Goal: Information Seeking & Learning: Learn about a topic

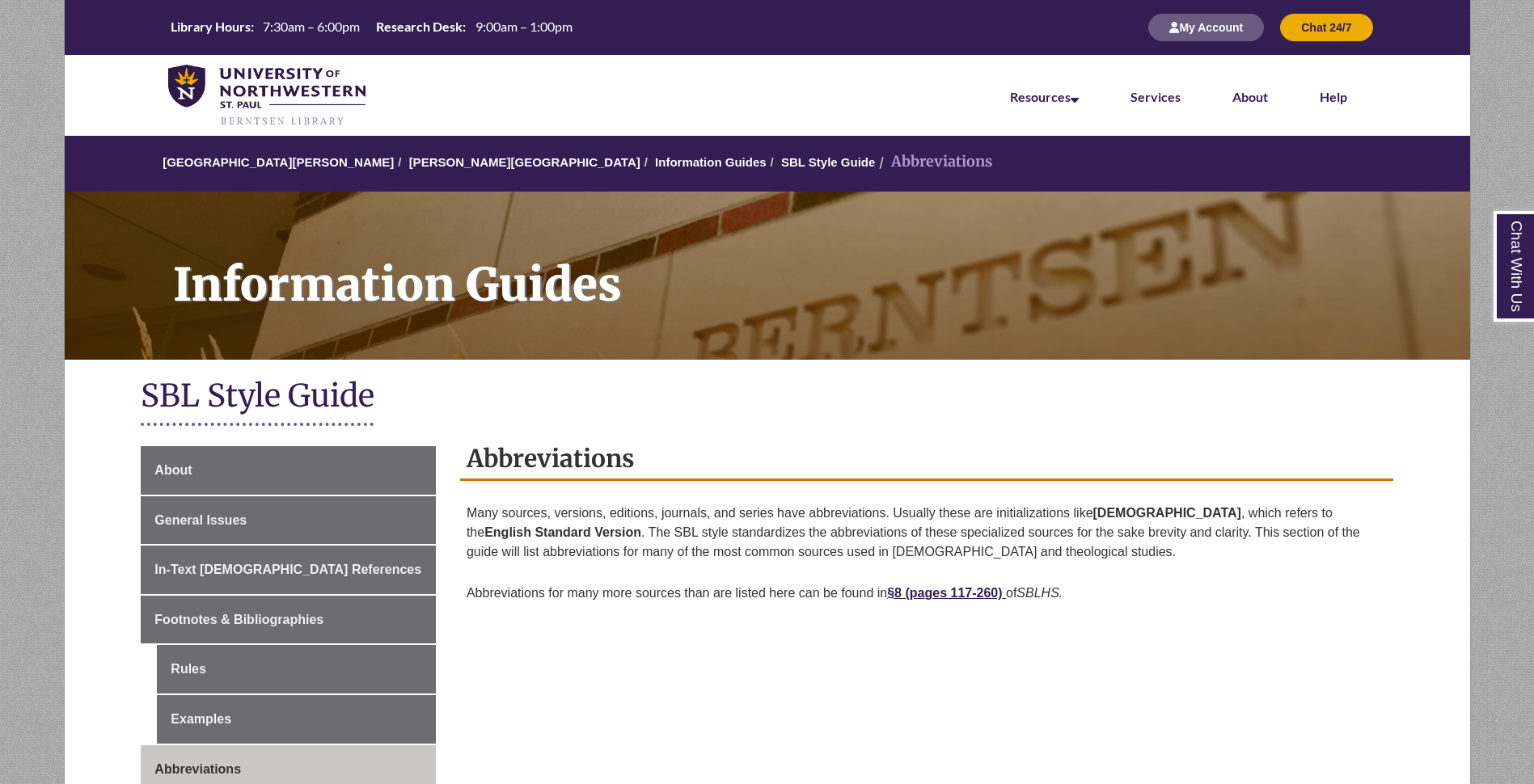
click at [881, 473] on h2 "Abbreviations" at bounding box center [927, 460] width 933 height 43
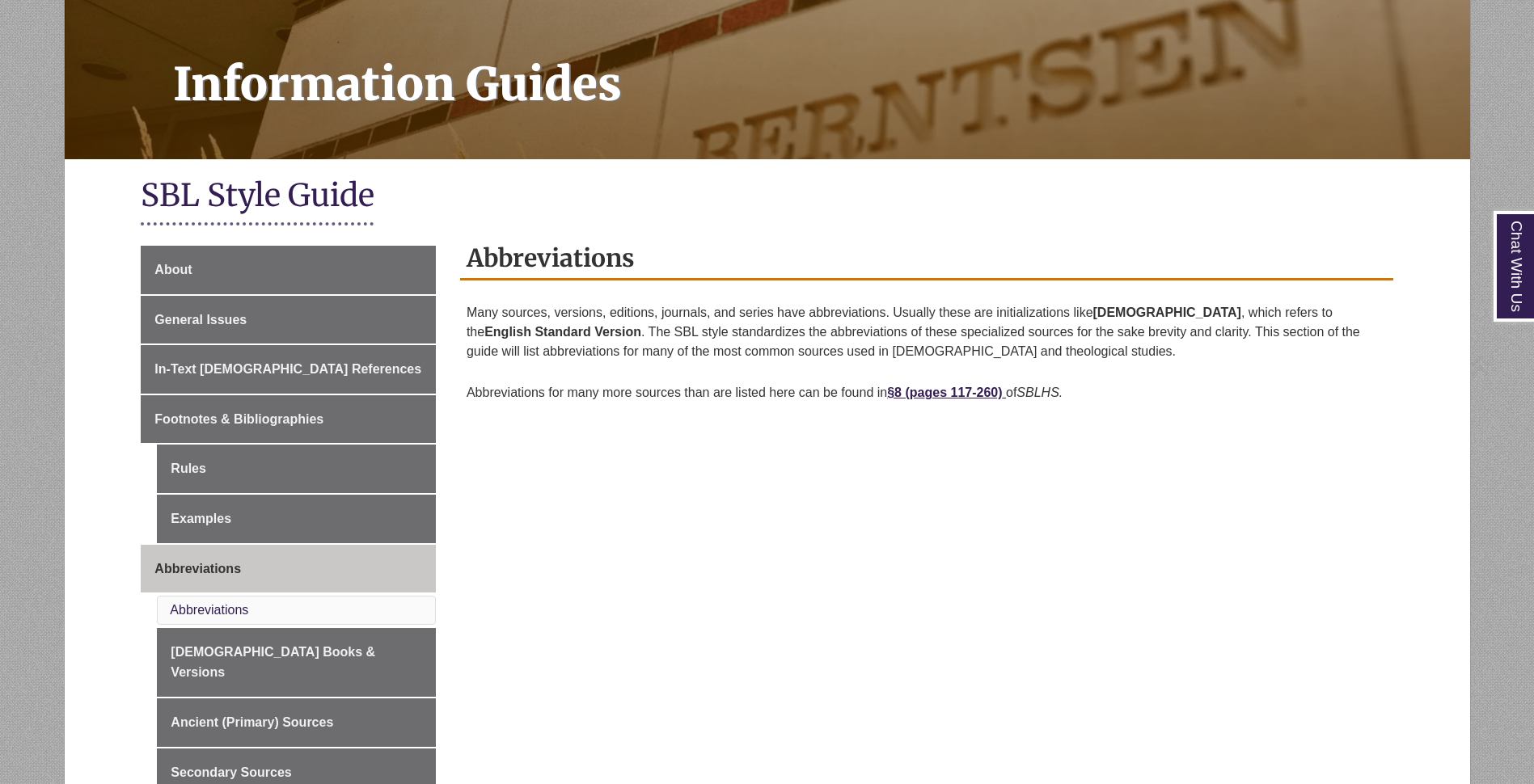
scroll to position [243, 0]
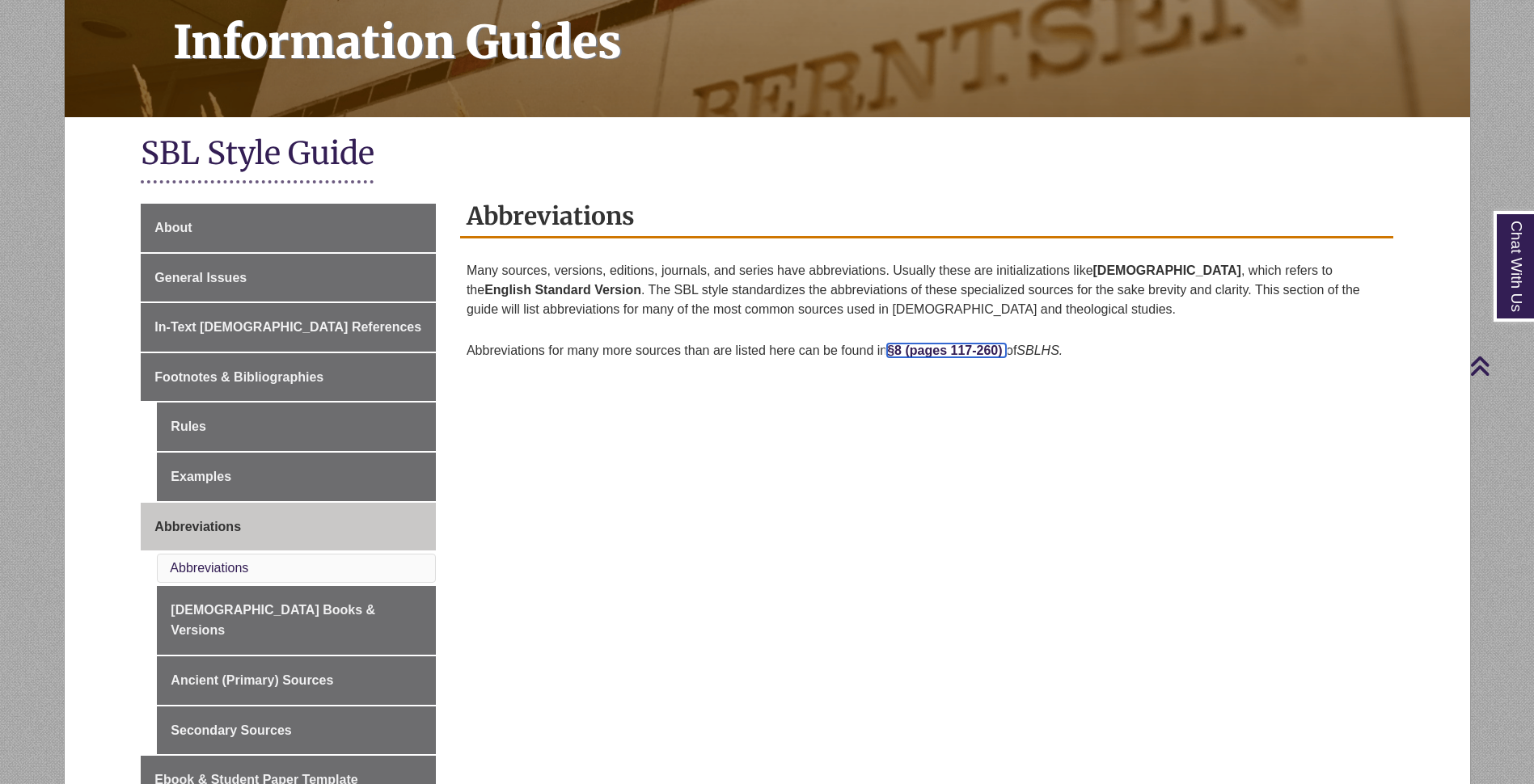
click at [953, 349] on strong "ges 117-260)" at bounding box center [963, 351] width 78 height 14
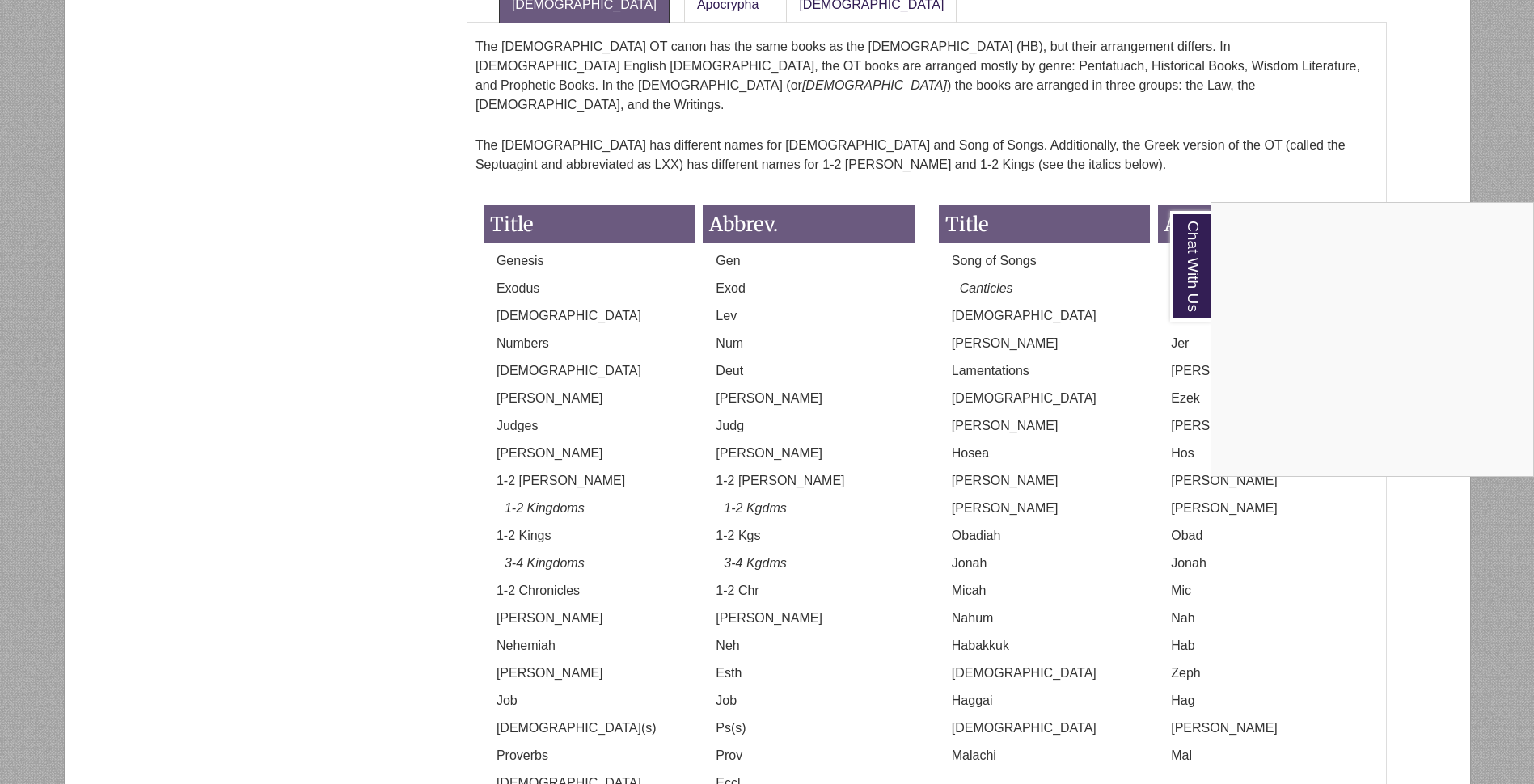
scroll to position [1374, 0]
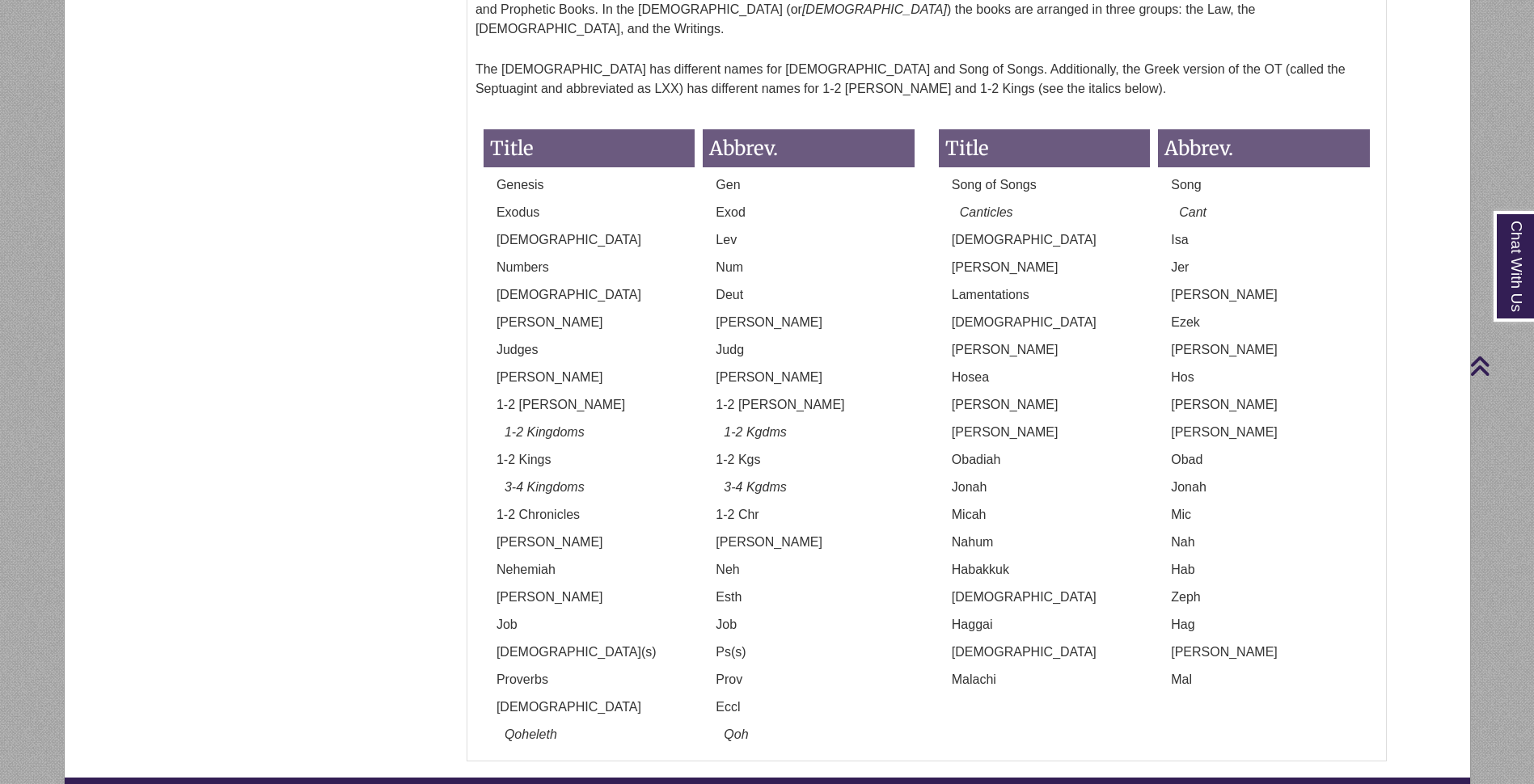
scroll to position [1456, 0]
